Goal: Task Accomplishment & Management: Complete application form

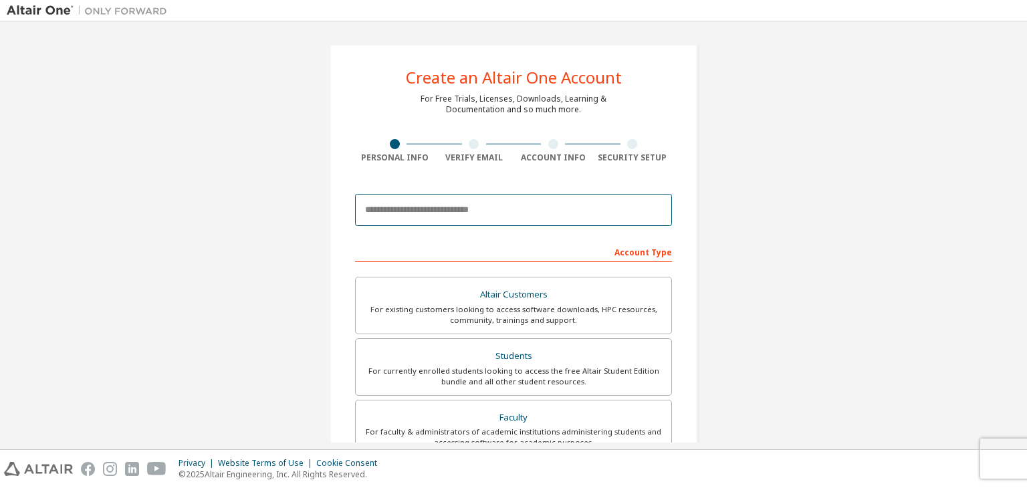
click at [411, 209] on input "email" at bounding box center [513, 210] width 317 height 32
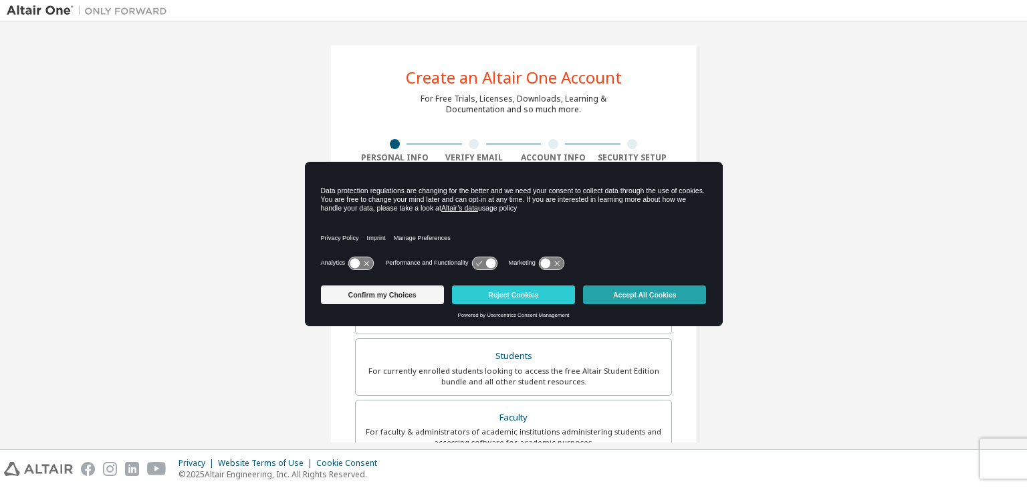
click at [647, 294] on button "Accept All Cookies" at bounding box center [644, 295] width 123 height 19
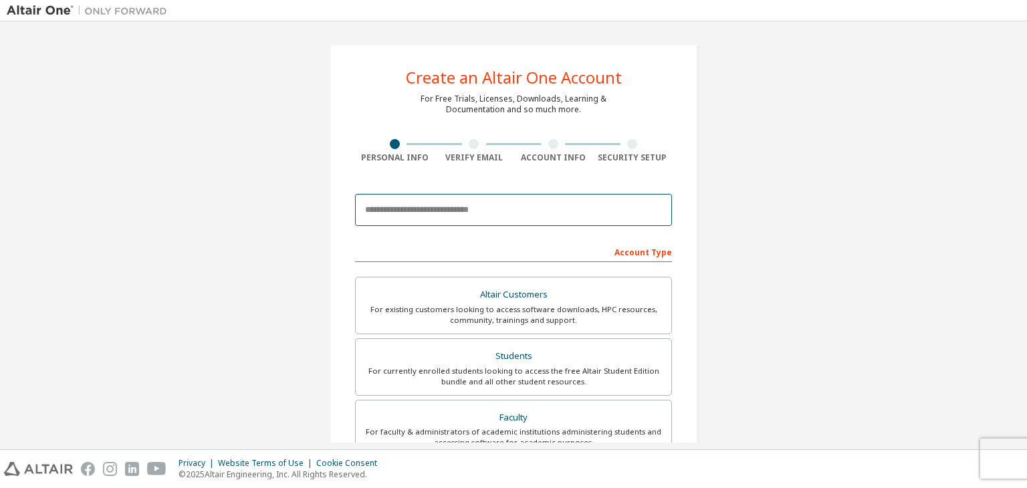
click at [414, 205] on input "email" at bounding box center [513, 210] width 317 height 32
click at [532, 213] on input "**********" at bounding box center [513, 210] width 317 height 32
drag, startPoint x: 453, startPoint y: 219, endPoint x: 494, endPoint y: 218, distance: 40.8
click at [458, 221] on input "**********" at bounding box center [513, 210] width 317 height 32
click at [508, 215] on input "**********" at bounding box center [513, 210] width 317 height 32
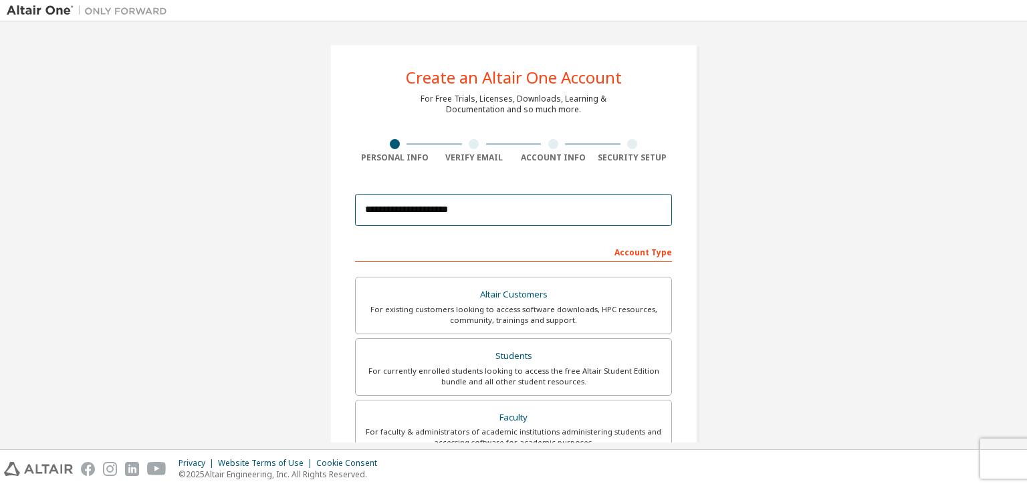
click at [525, 214] on input "**********" at bounding box center [513, 210] width 317 height 32
type input "*"
click at [458, 209] on input "email" at bounding box center [513, 210] width 317 height 32
paste input "**********"
type input "**********"
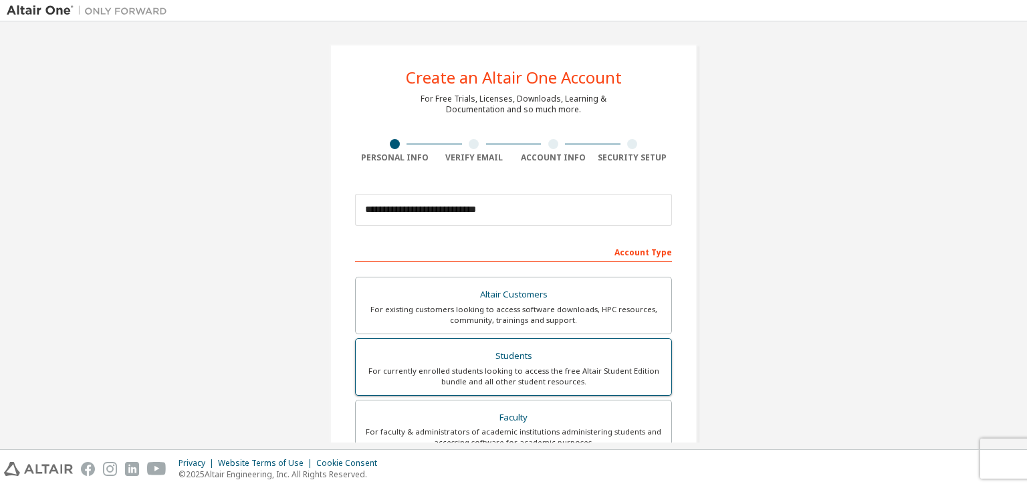
click at [468, 366] on div "For currently enrolled students looking to access the free Altair Student Editi…" at bounding box center [514, 376] width 300 height 21
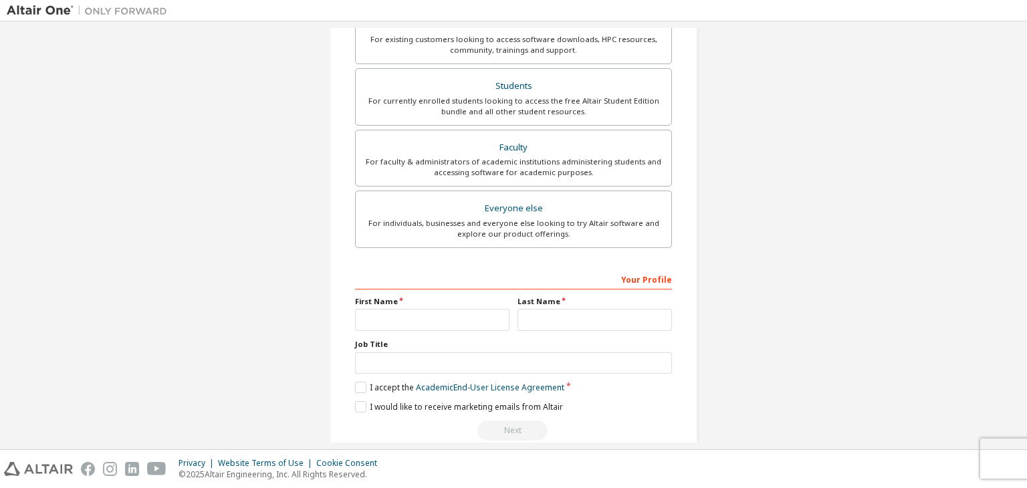
scroll to position [291, 0]
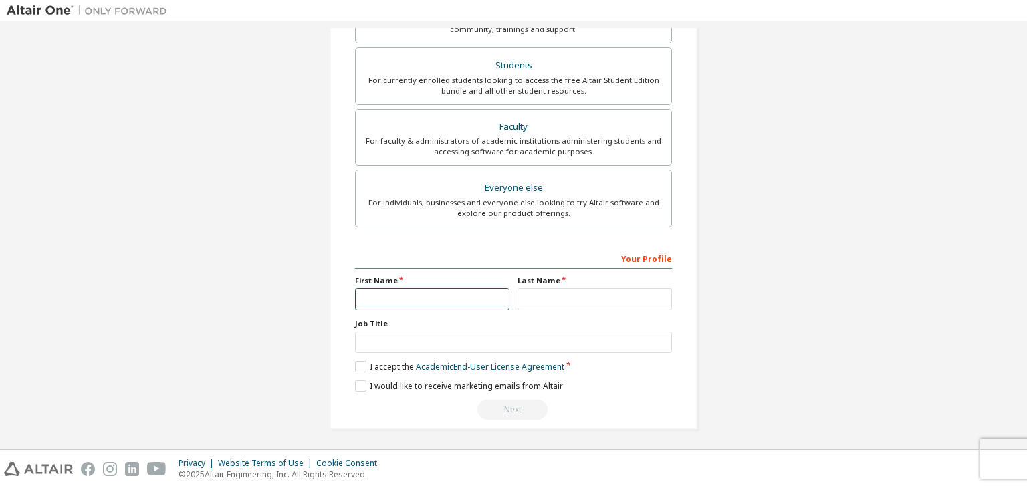
click at [460, 293] on input "text" at bounding box center [432, 299] width 155 height 22
type input "*"
type input "*****"
click at [576, 296] on input "text" at bounding box center [595, 299] width 155 height 22
type input "**********"
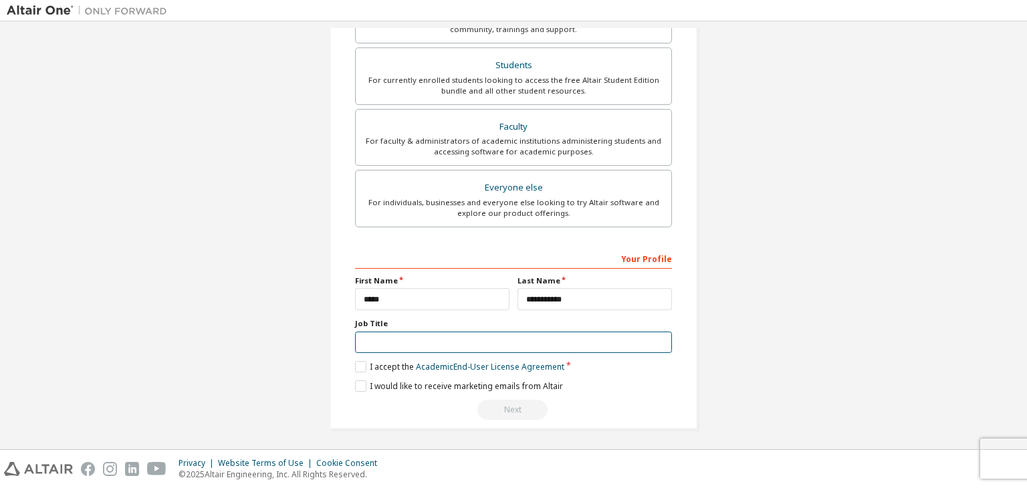
click at [468, 339] on input "text" at bounding box center [513, 343] width 317 height 22
type input "***"
type input "*"
type input "*********"
type input "********"
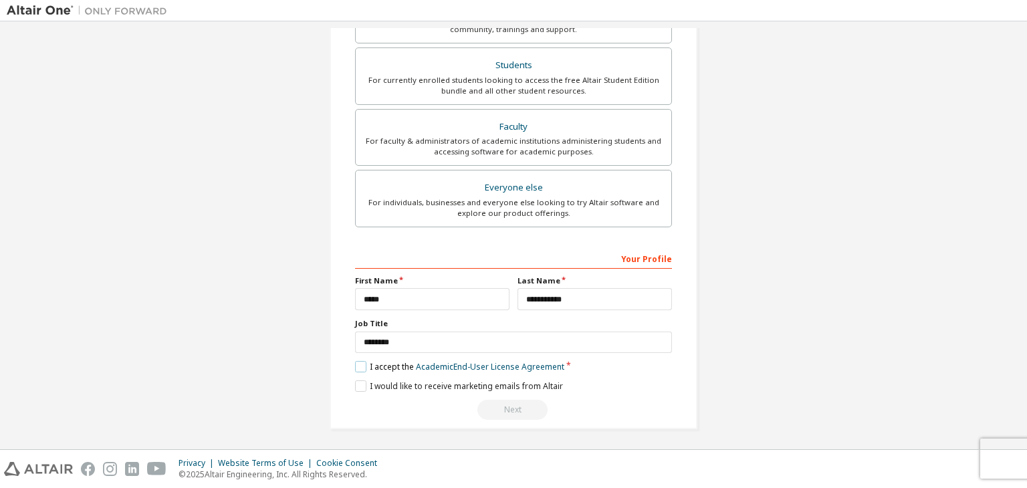
click at [359, 367] on label "I accept the Academic End-User License Agreement" at bounding box center [459, 366] width 209 height 11
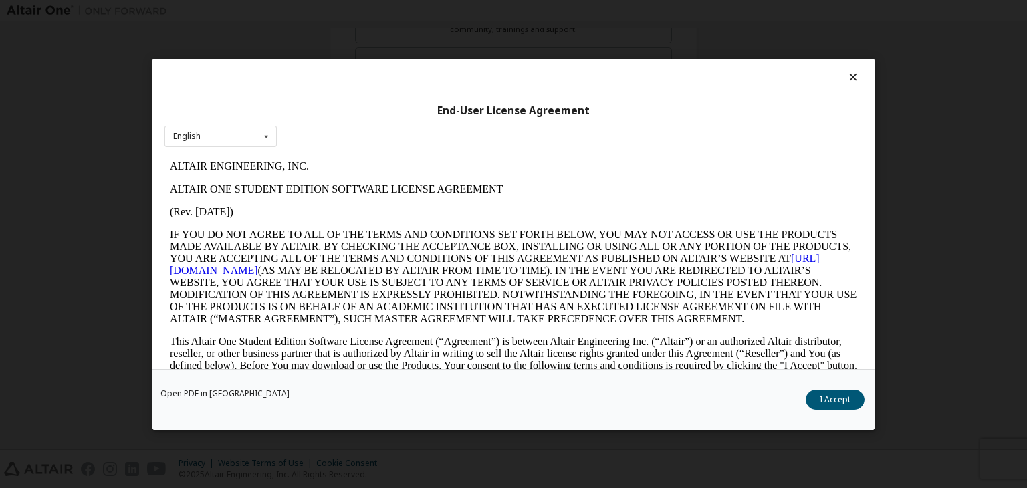
scroll to position [0, 0]
click at [847, 399] on button "I Accept" at bounding box center [835, 400] width 59 height 20
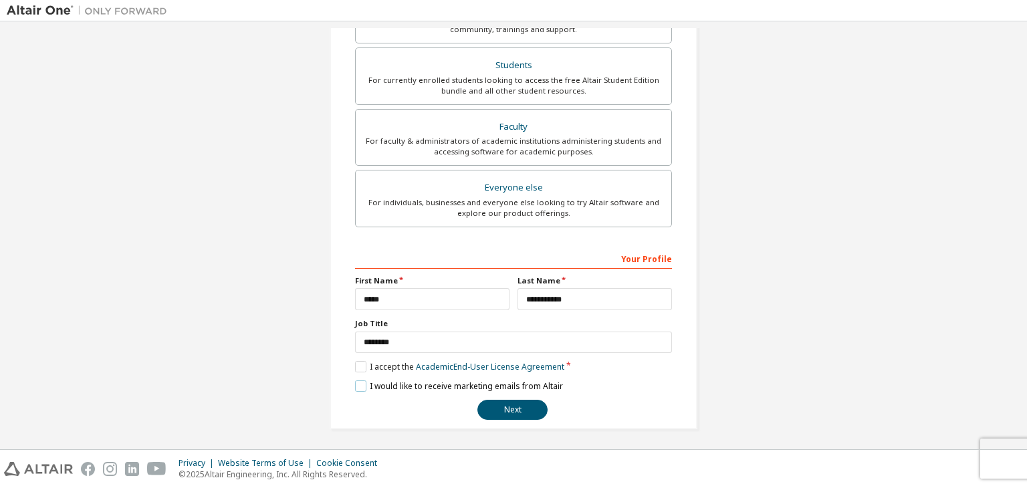
click at [355, 386] on label "I would like to receive marketing emails from Altair" at bounding box center [459, 386] width 208 height 11
click at [483, 413] on button "Next" at bounding box center [513, 410] width 70 height 20
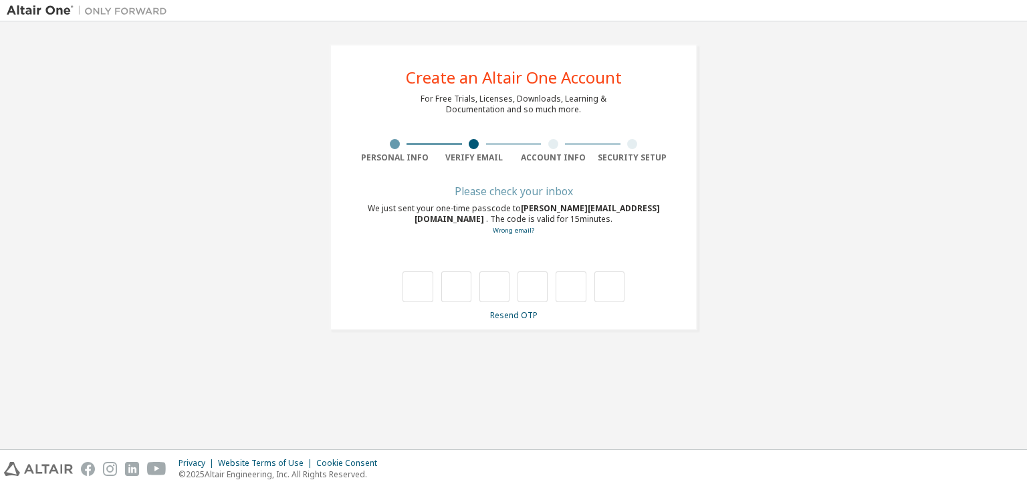
type input "*"
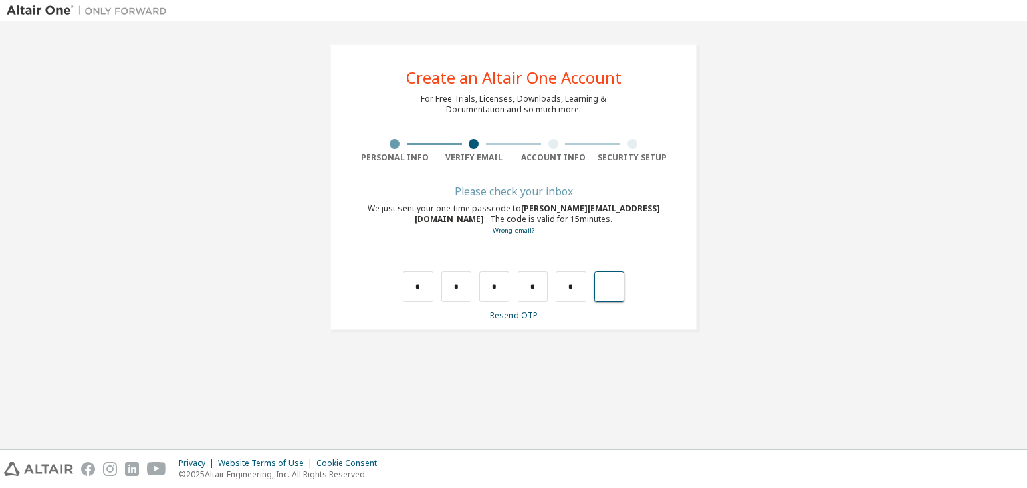
type input "*"
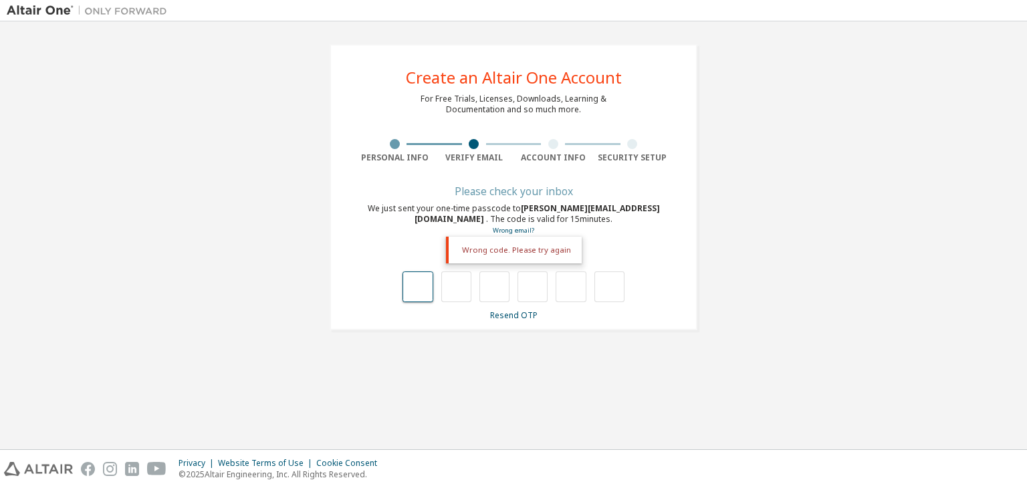
click at [424, 286] on input "text" at bounding box center [418, 287] width 30 height 31
type input "*"
click at [447, 292] on input "*" at bounding box center [456, 287] width 30 height 31
click at [472, 286] on div "* *" at bounding box center [514, 287] width 222 height 31
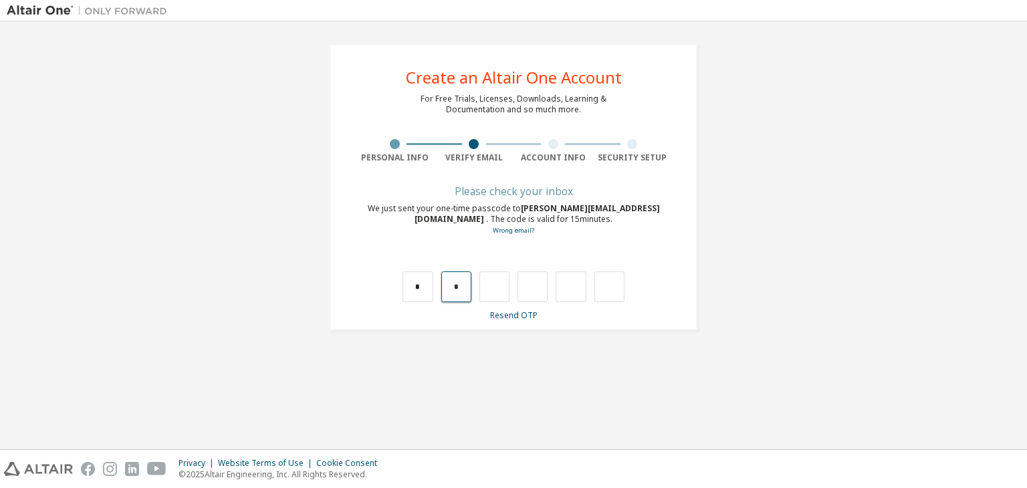
click at [463, 289] on input "*" at bounding box center [456, 287] width 30 height 31
click at [462, 293] on input "text" at bounding box center [456, 287] width 30 height 31
type input "*"
click at [495, 284] on input "*" at bounding box center [495, 287] width 30 height 31
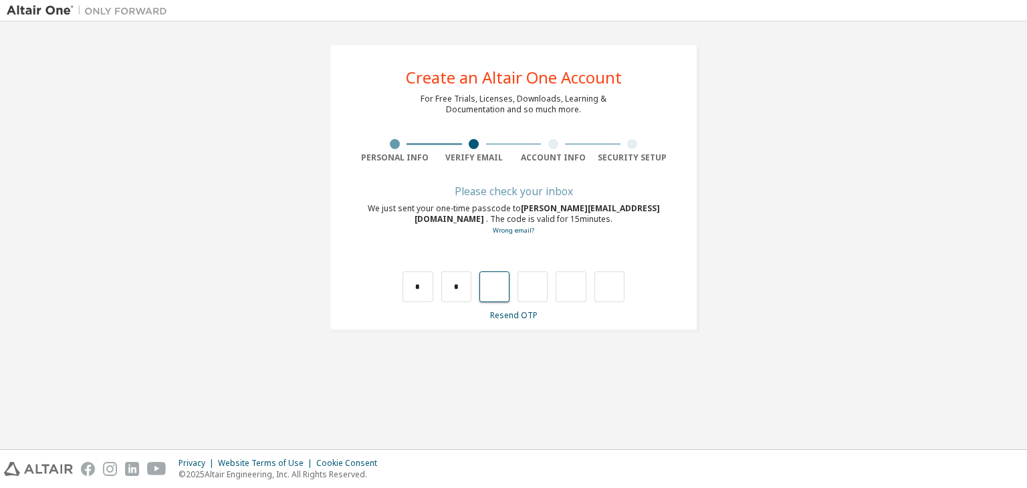
click at [495, 292] on input "text" at bounding box center [495, 287] width 30 height 31
type input "*"
click at [538, 284] on input "*" at bounding box center [533, 287] width 30 height 31
type input "*"
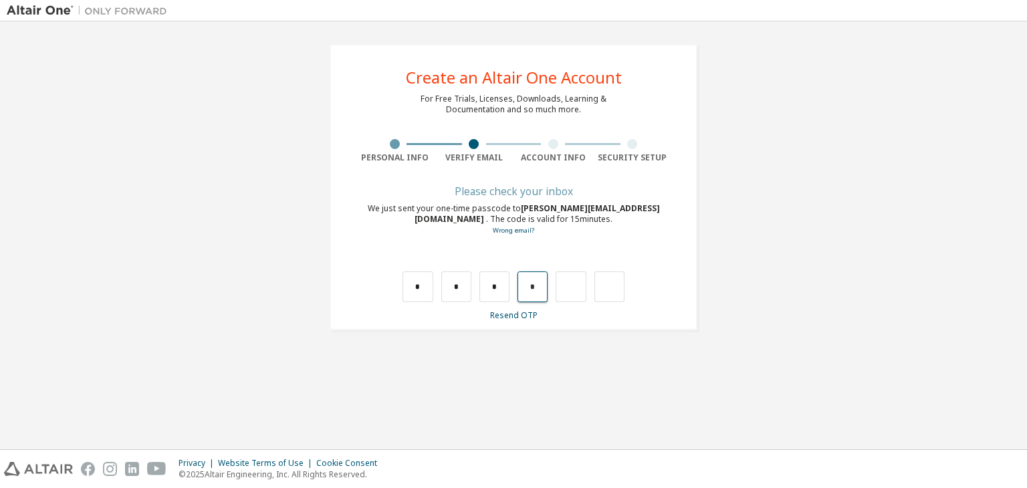
click at [530, 287] on input "*" at bounding box center [533, 287] width 30 height 31
click at [539, 284] on input "*" at bounding box center [533, 287] width 30 height 31
click at [522, 292] on input "text" at bounding box center [533, 287] width 30 height 31
type input "*"
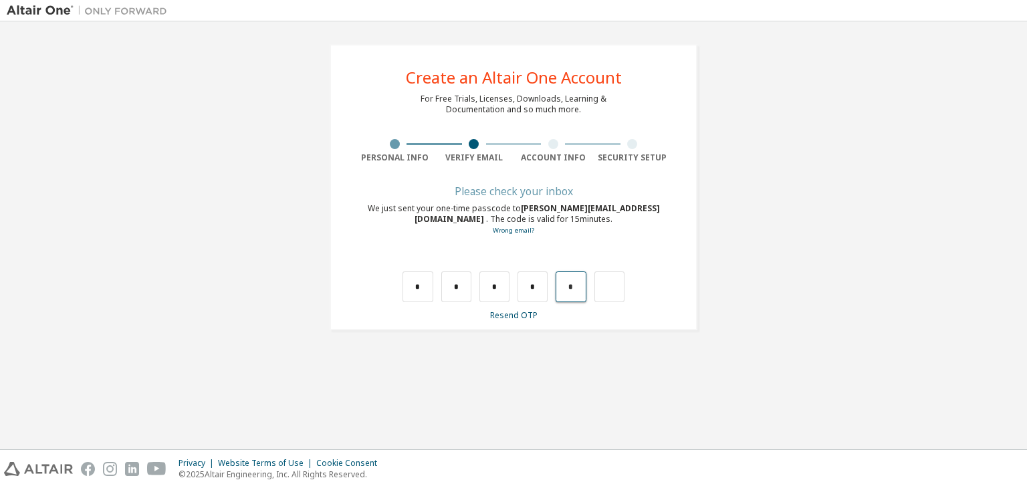
click at [572, 285] on input "*" at bounding box center [571, 287] width 30 height 31
click at [566, 292] on input "text" at bounding box center [571, 287] width 30 height 31
type input "*"
click at [428, 292] on input "text" at bounding box center [418, 287] width 30 height 31
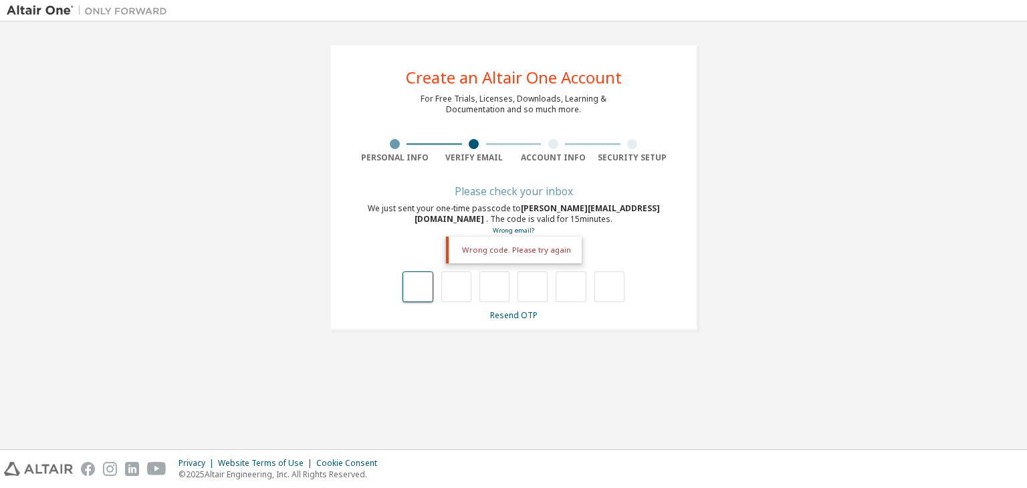
type input "*"
click at [466, 293] on input "*" at bounding box center [456, 287] width 30 height 31
drag, startPoint x: 463, startPoint y: 293, endPoint x: 442, endPoint y: 298, distance: 21.4
click at [441, 298] on input "*" at bounding box center [456, 287] width 30 height 31
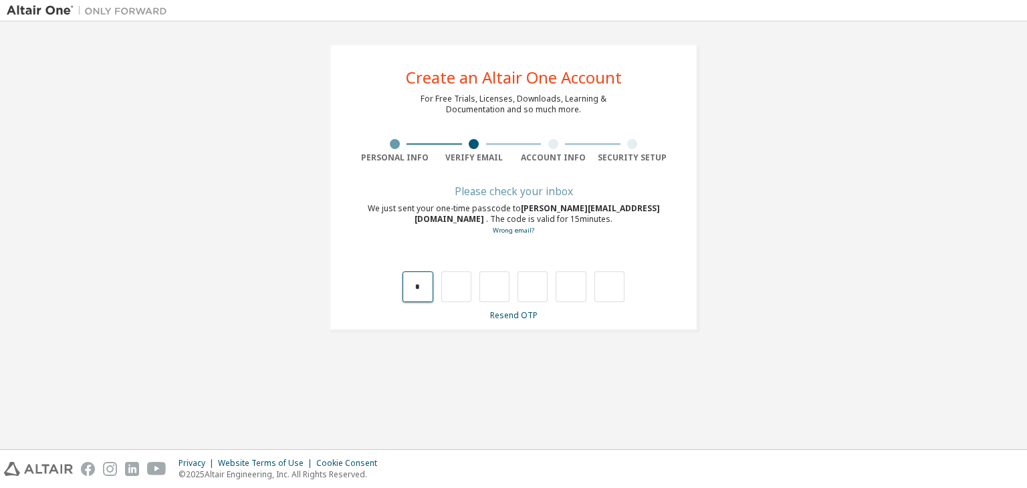
click at [421, 286] on input "*" at bounding box center [418, 287] width 30 height 31
click at [601, 290] on input "text" at bounding box center [610, 287] width 30 height 31
type input "*"
drag, startPoint x: 610, startPoint y: 290, endPoint x: 590, endPoint y: 387, distance: 98.4
click at [590, 387] on div "**********" at bounding box center [514, 235] width 1014 height 415
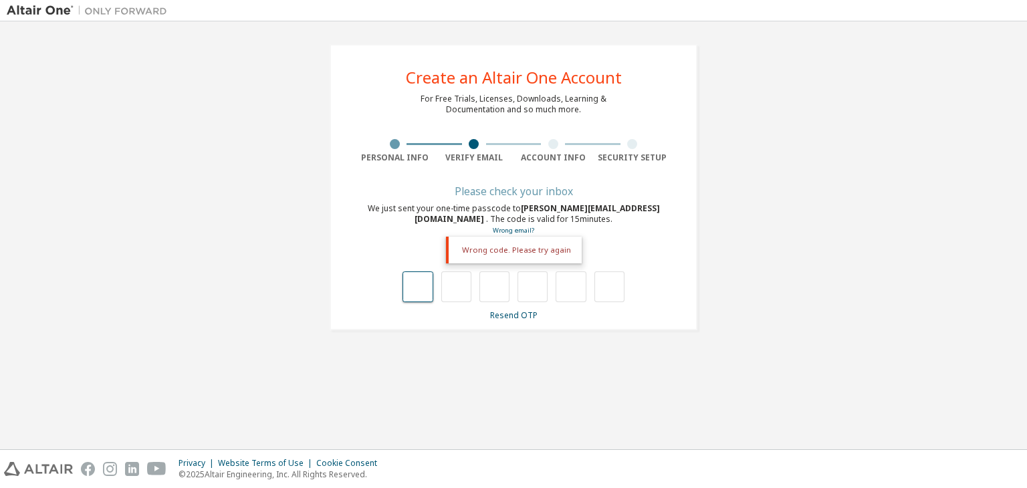
click at [405, 290] on input "text" at bounding box center [418, 287] width 30 height 31
type input "*"
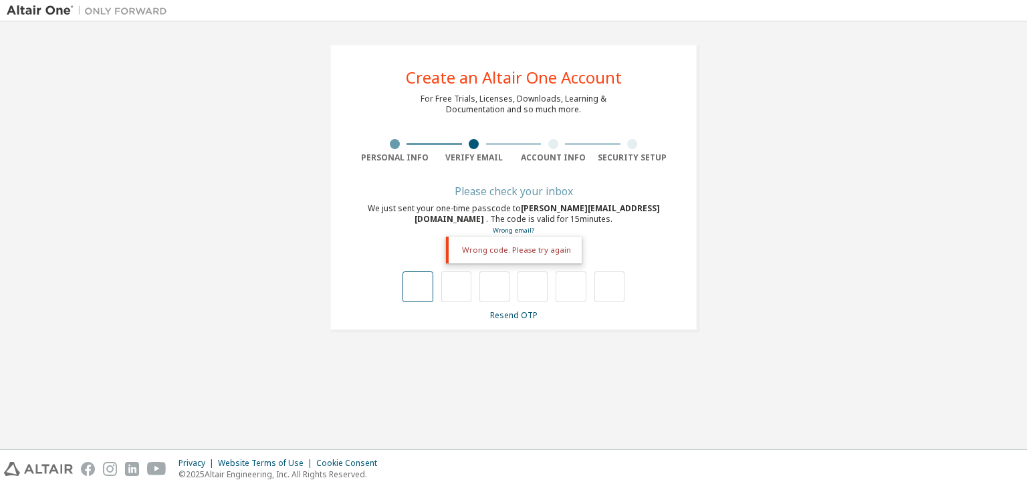
type input "*"
